Goal: Task Accomplishment & Management: Manage account settings

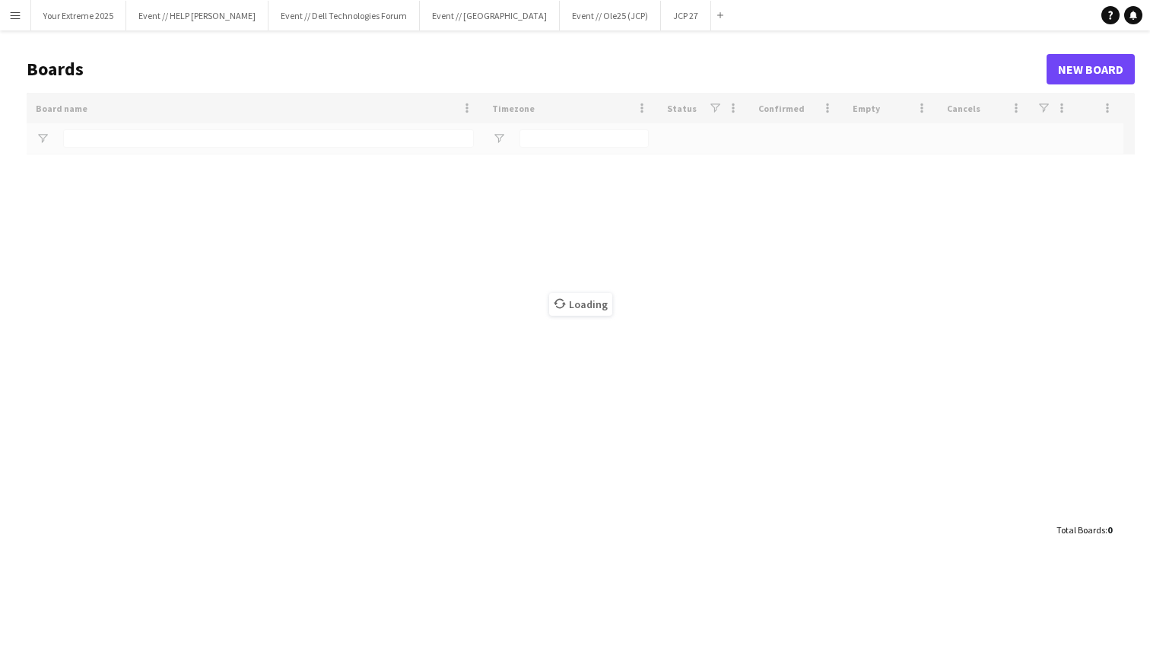
type input "******"
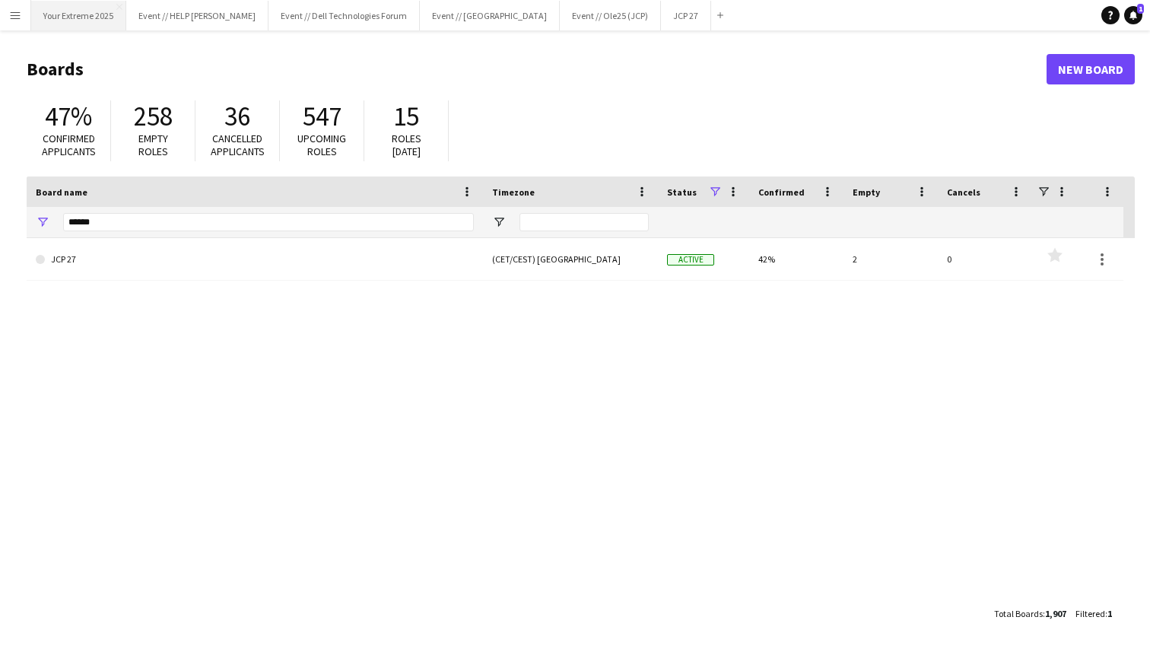
click at [78, 12] on button "Your Extreme 2025 Close" at bounding box center [78, 16] width 95 height 30
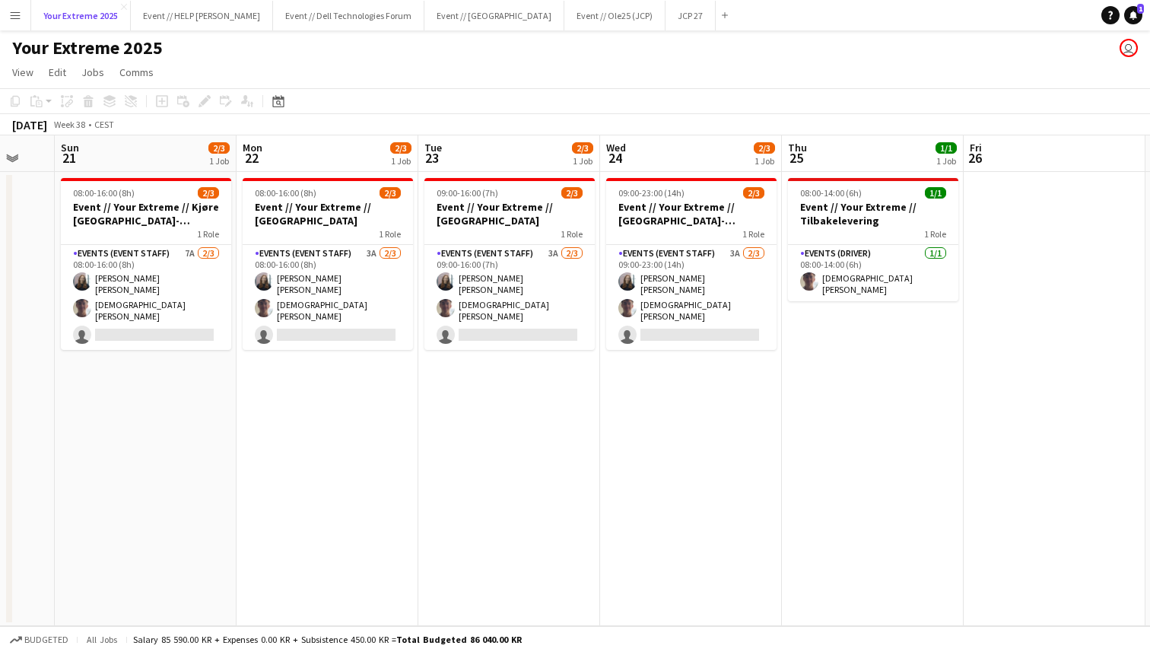
scroll to position [0, 473]
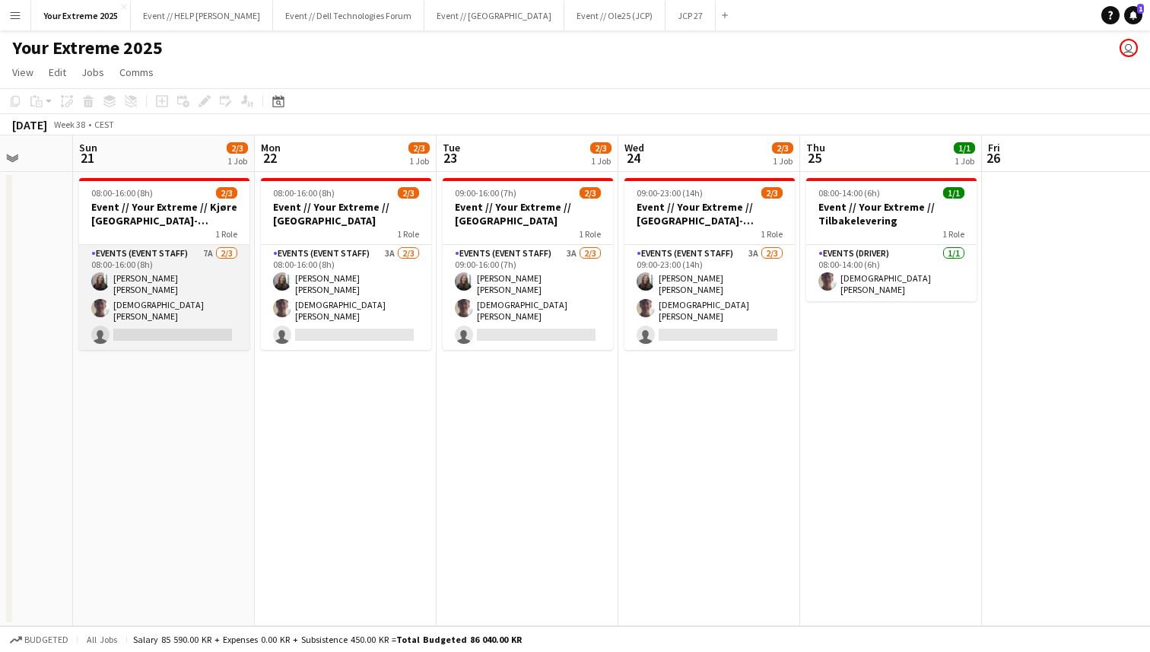
click at [199, 324] on app-card-role "Events (Event Staff) 7A [DATE] 08:00-16:00 (8h) [PERSON_NAME] [PERSON_NAME] sin…" at bounding box center [164, 297] width 170 height 105
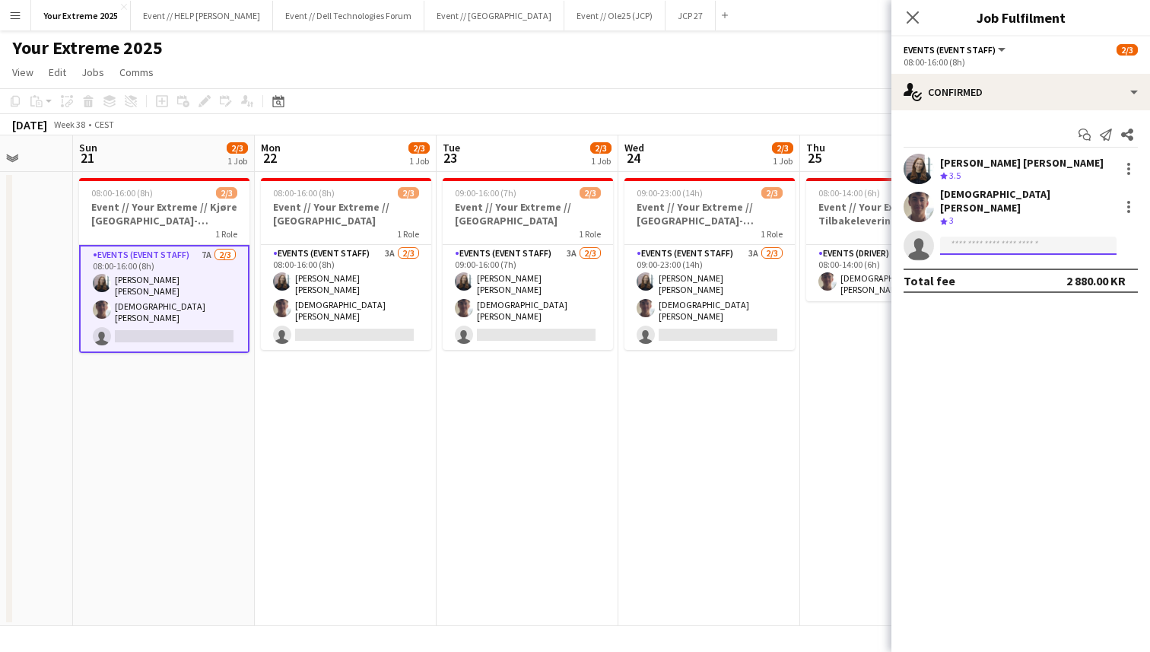
click at [1036, 237] on input at bounding box center [1028, 246] width 177 height 18
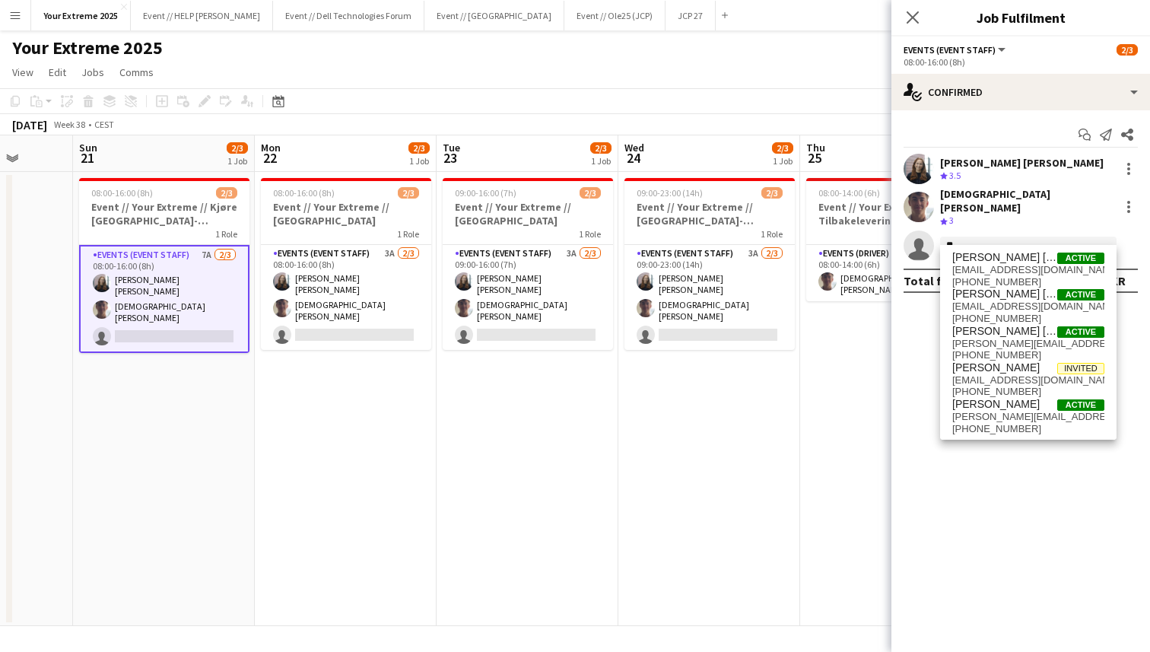
type input "*"
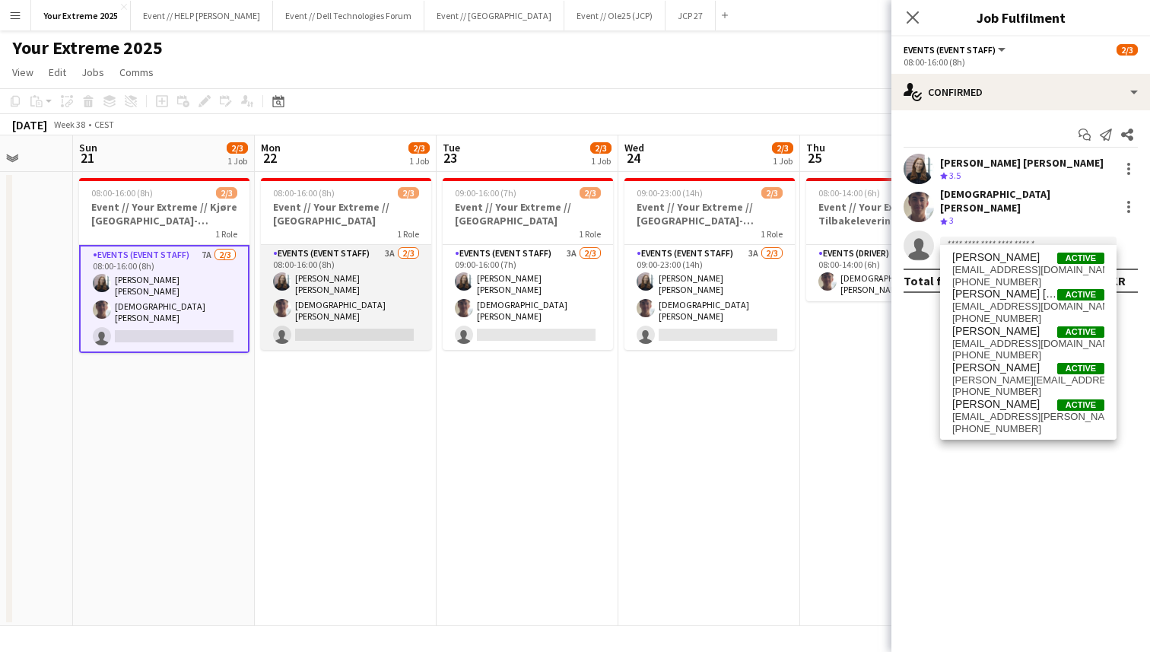
click at [360, 317] on app-card-role "Events (Event Staff) 3A [DATE] 08:00-16:00 (8h) [PERSON_NAME] [PERSON_NAME] sin…" at bounding box center [346, 297] width 170 height 105
